Goal: Task Accomplishment & Management: Use online tool/utility

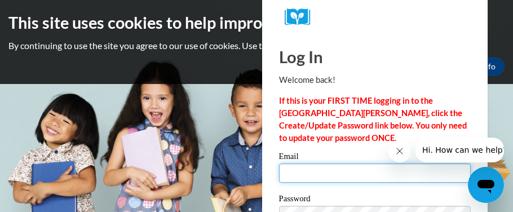
click at [283, 175] on input "Email" at bounding box center [375, 172] width 192 height 19
type input "gotellsabrina@gmail.cox"
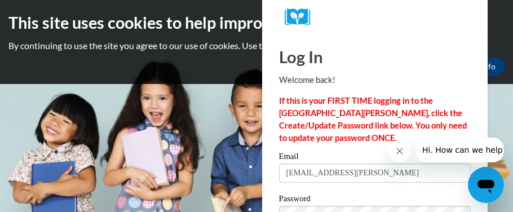
click at [207, 115] on body "This site uses cookies to help improve your learning experience. By continuing …" at bounding box center [256, 106] width 513 height 212
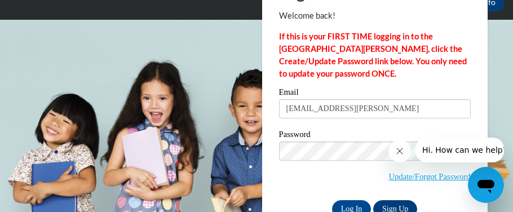
scroll to position [67, 0]
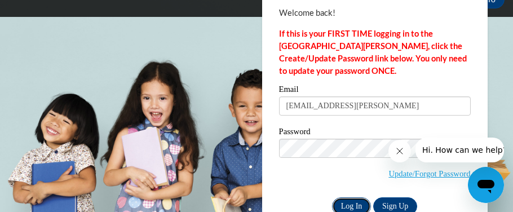
click at [348, 206] on input "Log In" at bounding box center [351, 206] width 39 height 18
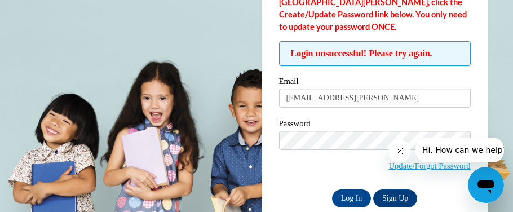
scroll to position [112, 0]
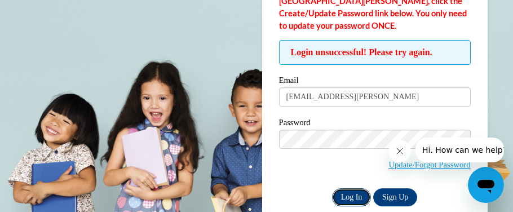
click at [352, 193] on input "Log In" at bounding box center [351, 197] width 39 height 18
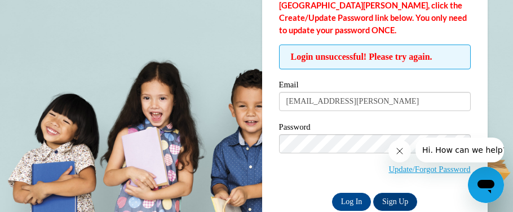
scroll to position [130, 0]
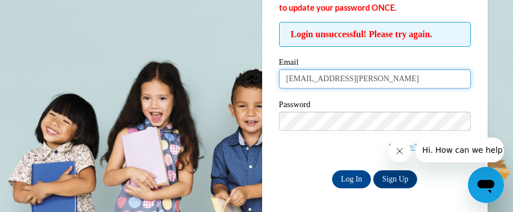
click at [372, 79] on input "[EMAIL_ADDRESS][PERSON_NAME]" at bounding box center [375, 78] width 192 height 19
type input "gotellsabrina@gmail.com"
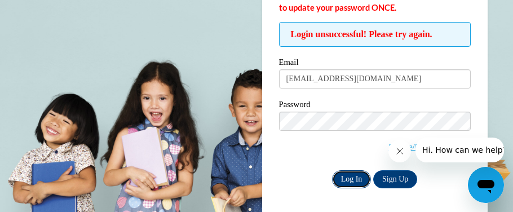
click at [354, 175] on input "Log In" at bounding box center [351, 179] width 39 height 18
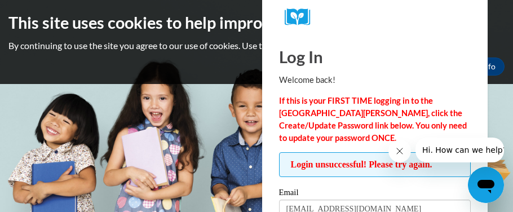
click at [191, 159] on body "This site uses cookies to help improve your learning experience. By continuing …" at bounding box center [256, 106] width 513 height 212
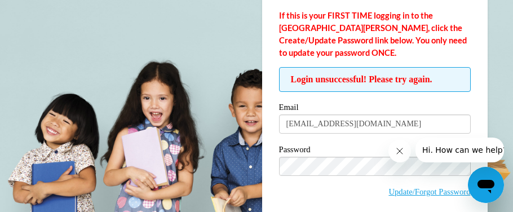
scroll to position [63, 0]
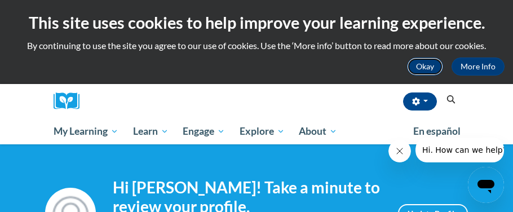
click at [417, 60] on button "Okay" at bounding box center [425, 66] width 36 height 18
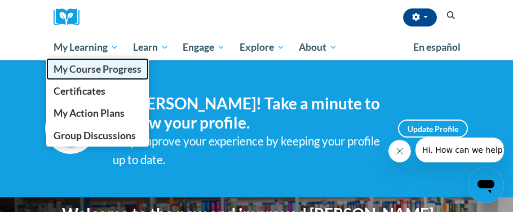
click at [97, 71] on span "My Course Progress" at bounding box center [98, 69] width 88 height 12
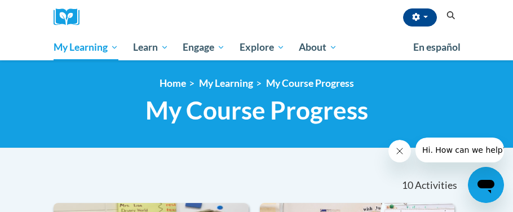
click at [109, 170] on nav "«« « 1-10 » »» 10 Activities CEUs" at bounding box center [256, 184] width 423 height 35
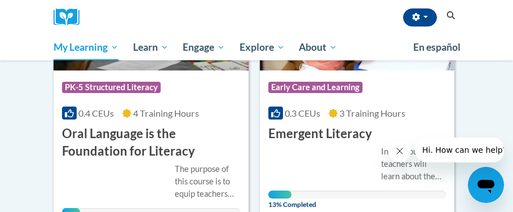
scroll to position [225, 0]
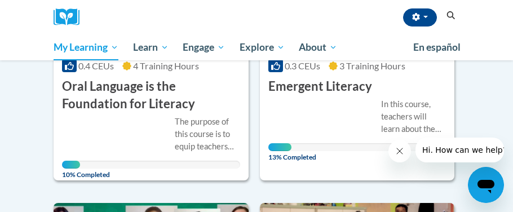
scroll to position [292, 0]
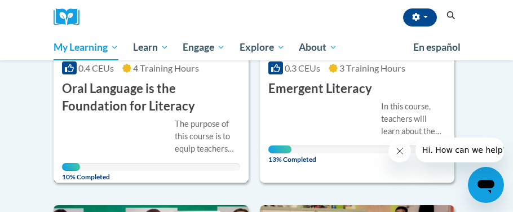
click at [109, 126] on div "The purpose of this course is to equip teachers with the knowledge of the compo…" at bounding box center [151, 145] width 178 height 54
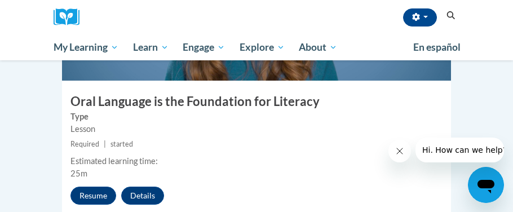
scroll to position [698, 0]
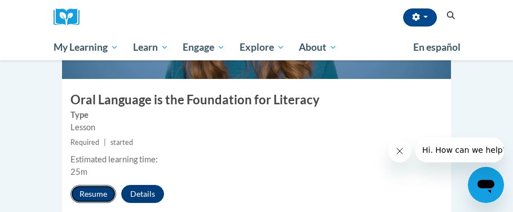
click at [83, 185] on button "Resume" at bounding box center [93, 194] width 46 height 18
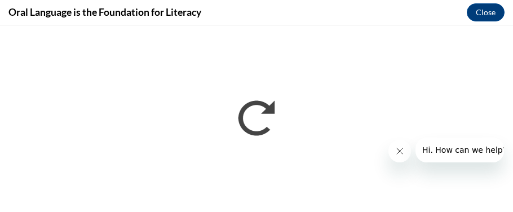
scroll to position [0, 0]
